Goal: Information Seeking & Learning: Learn about a topic

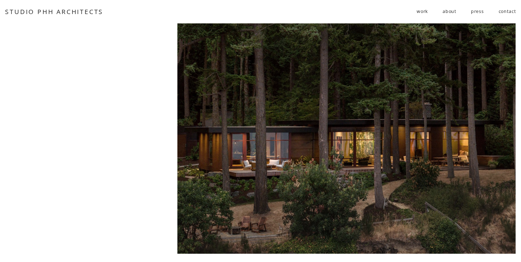
click at [0, 0] on span "residential" at bounding box center [0, 0] width 0 height 0
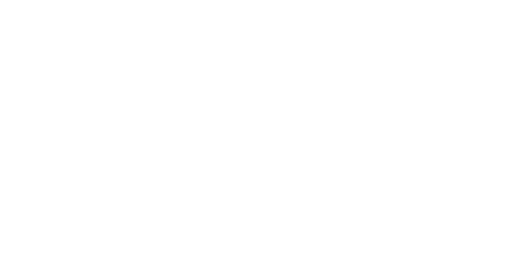
scroll to position [720, 0]
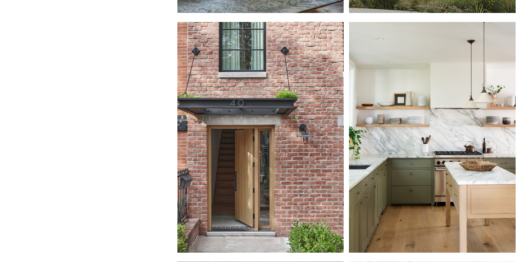
click at [272, 136] on div at bounding box center [260, 137] width 167 height 231
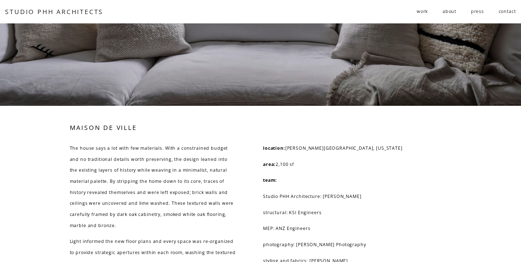
scroll to position [2921, 0]
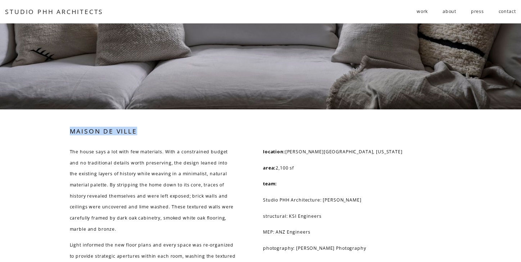
drag, startPoint x: 141, startPoint y: 131, endPoint x: 68, endPoint y: 130, distance: 73.1
copy h3 "MAISON DE VILLE"
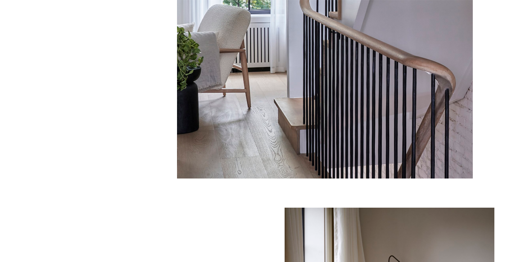
scroll to position [1758, 0]
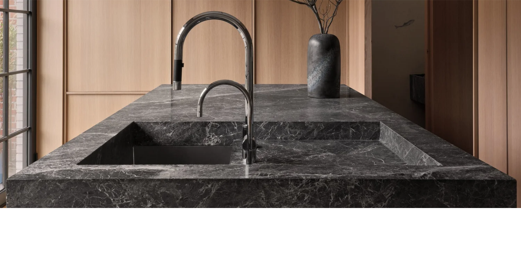
scroll to position [86, 0]
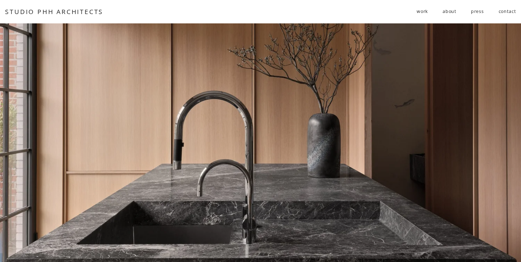
click at [478, 12] on link "press" at bounding box center [477, 12] width 13 height 12
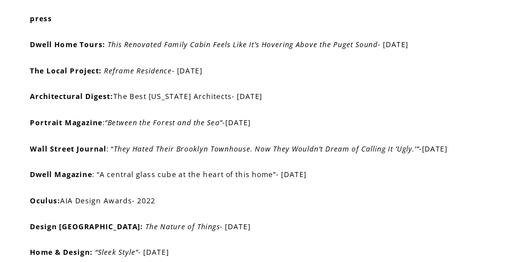
scroll to position [197, 0]
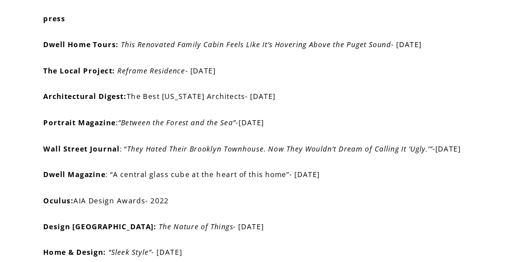
click at [225, 125] on em "This Renovated Family Cabin Feels Like It’s Hovering Above the Puget Sound" at bounding box center [308, 128] width 167 height 6
